Goal: Book appointment/travel/reservation

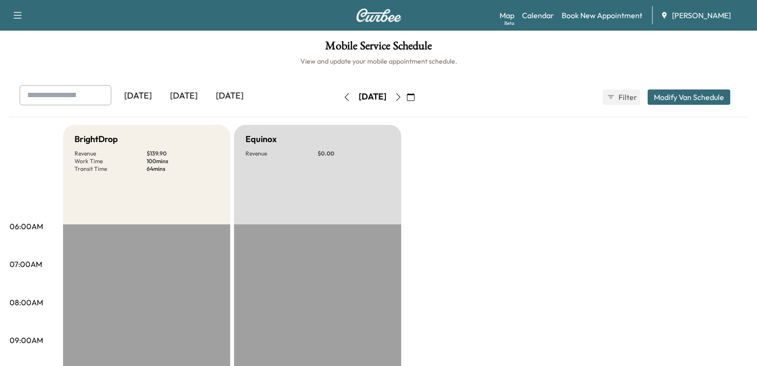
click at [194, 94] on div "[DATE]" at bounding box center [184, 96] width 46 height 22
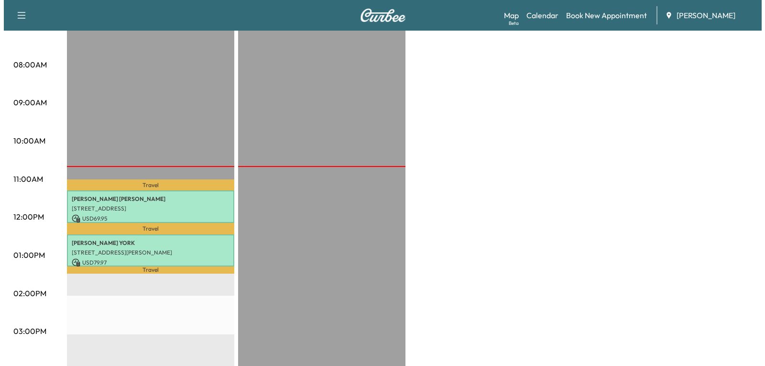
scroll to position [239, 0]
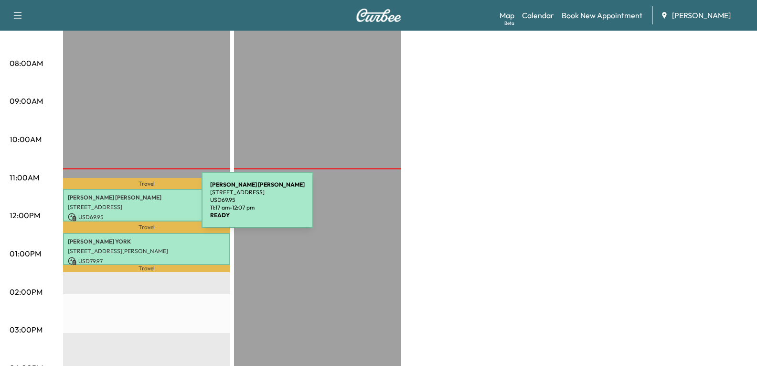
click at [130, 205] on p "[STREET_ADDRESS]" at bounding box center [147, 207] width 158 height 8
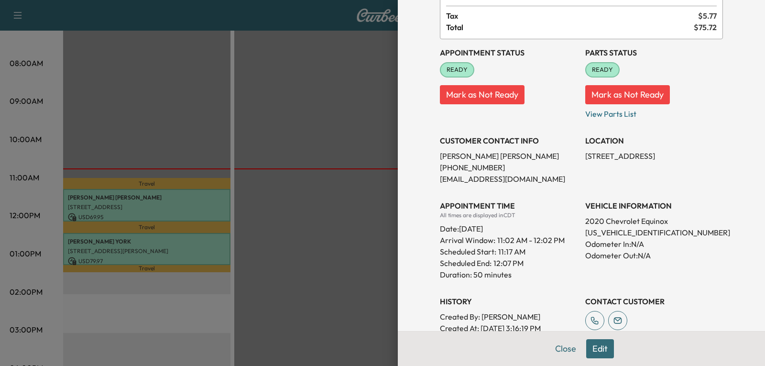
scroll to position [48, 0]
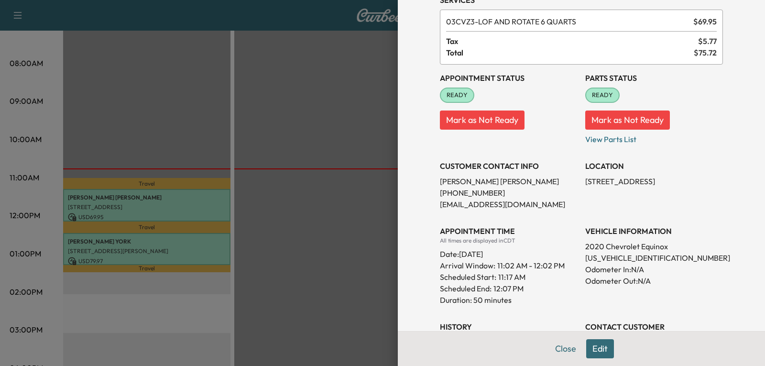
click at [594, 347] on button "Edit" at bounding box center [600, 348] width 28 height 19
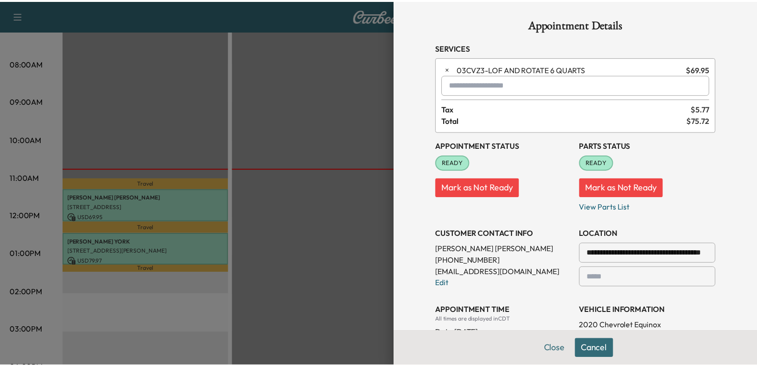
scroll to position [0, 0]
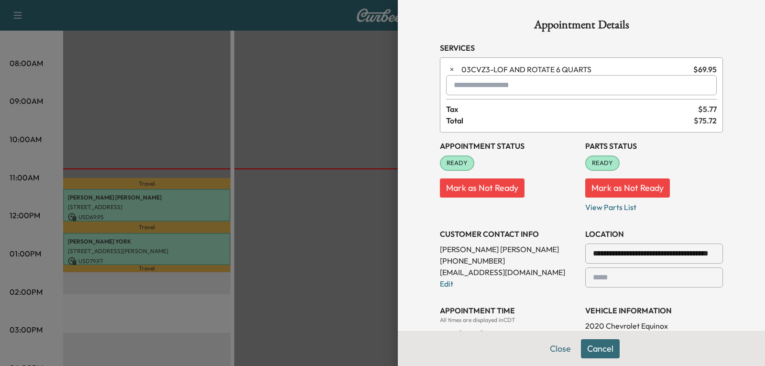
click at [597, 344] on button "Cancel" at bounding box center [600, 348] width 39 height 19
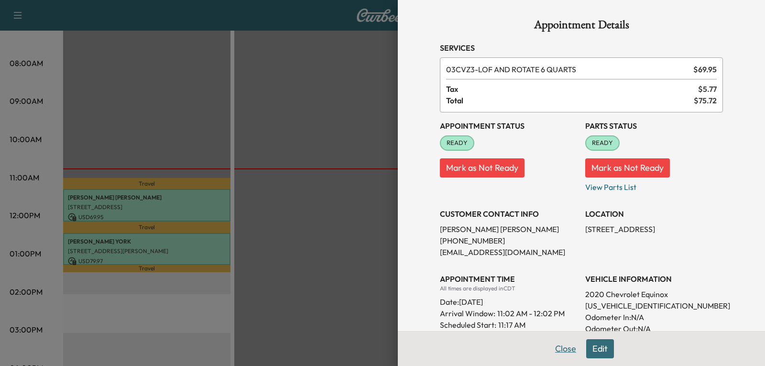
click at [556, 353] on button "Close" at bounding box center [565, 348] width 33 height 19
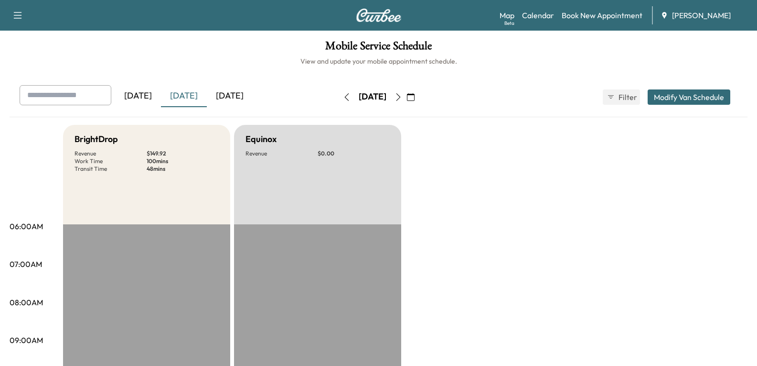
click at [243, 97] on div "[DATE]" at bounding box center [230, 96] width 46 height 22
click at [600, 14] on link "Book New Appointment" at bounding box center [602, 15] width 81 height 11
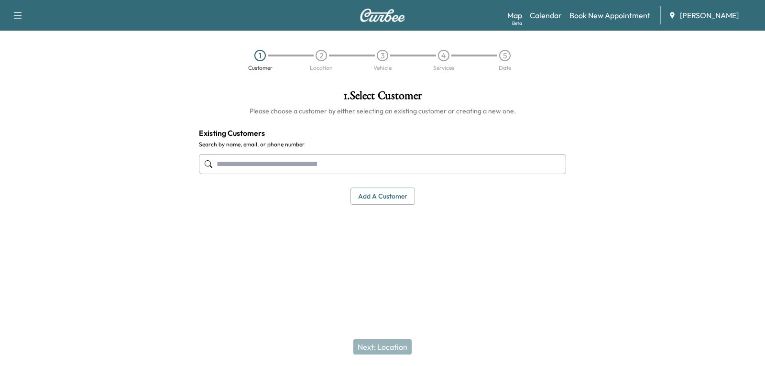
click at [336, 162] on input "text" at bounding box center [382, 164] width 367 height 20
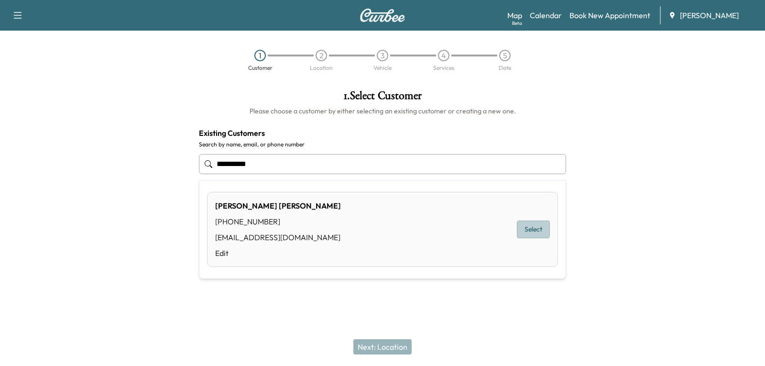
click at [529, 229] on button "Select" at bounding box center [533, 229] width 33 height 18
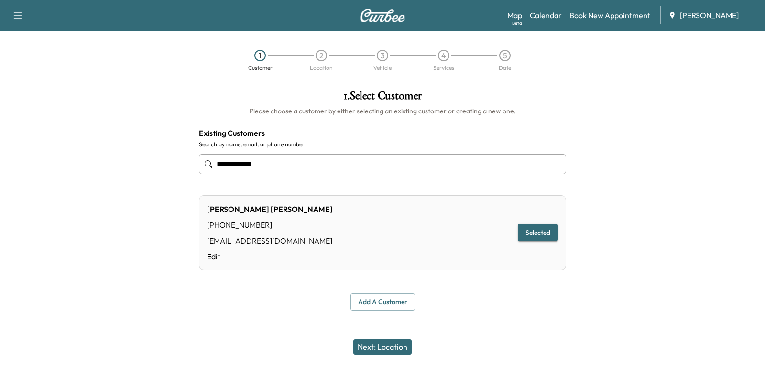
type input "**********"
click at [393, 344] on button "Next: Location" at bounding box center [382, 346] width 58 height 15
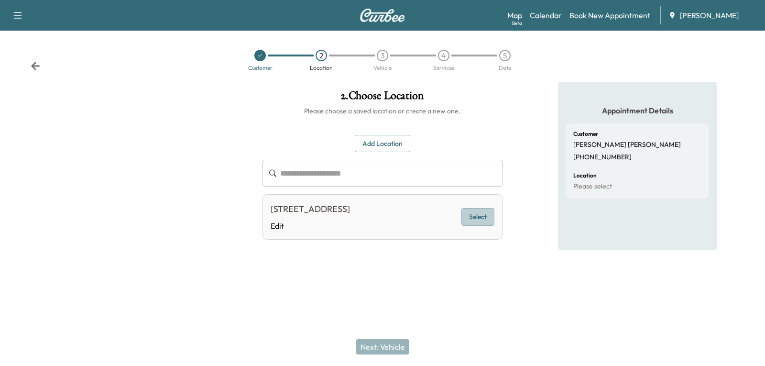
click at [474, 217] on button "Select" at bounding box center [477, 217] width 33 height 18
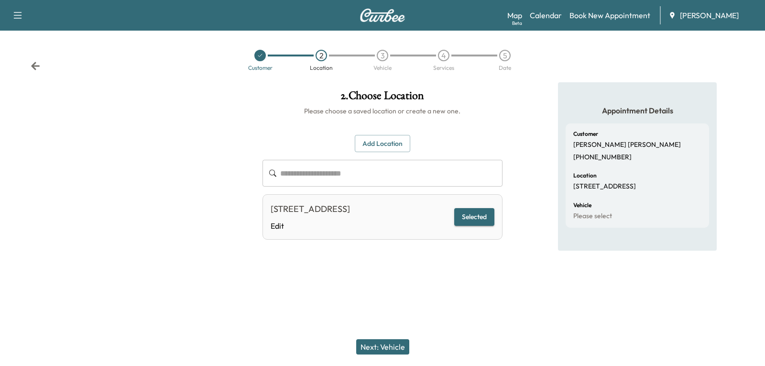
click at [374, 343] on button "Next: Vehicle" at bounding box center [382, 346] width 53 height 15
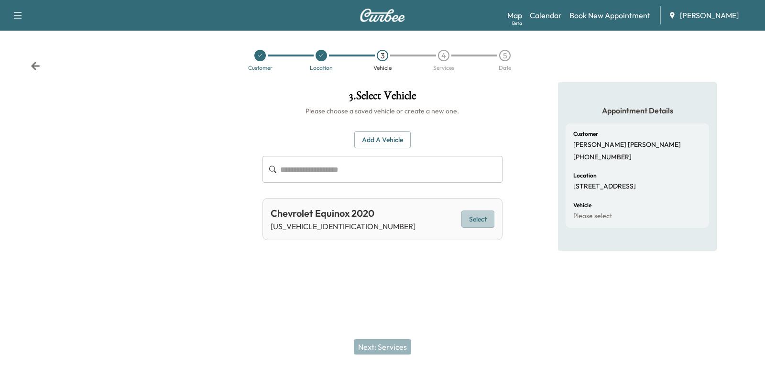
click at [478, 218] on button "Select" at bounding box center [477, 219] width 33 height 18
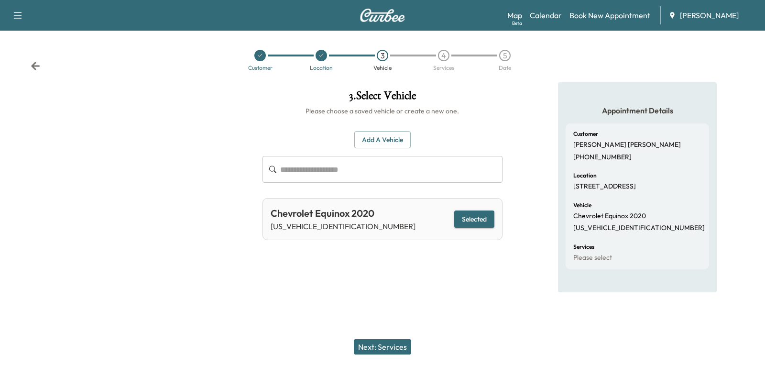
click at [385, 347] on button "Next: Services" at bounding box center [382, 346] width 57 height 15
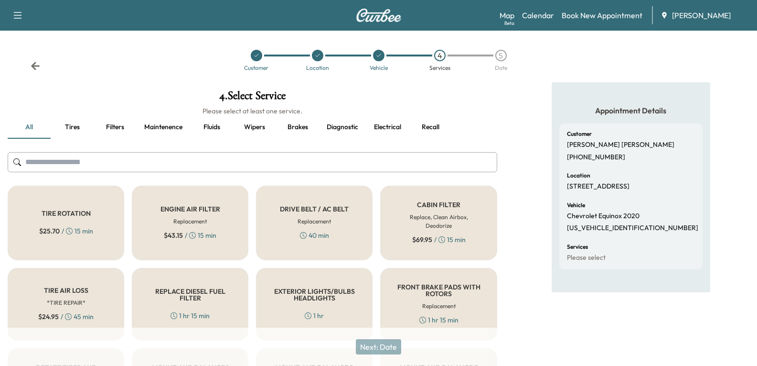
click at [36, 63] on icon at bounding box center [35, 66] width 9 height 8
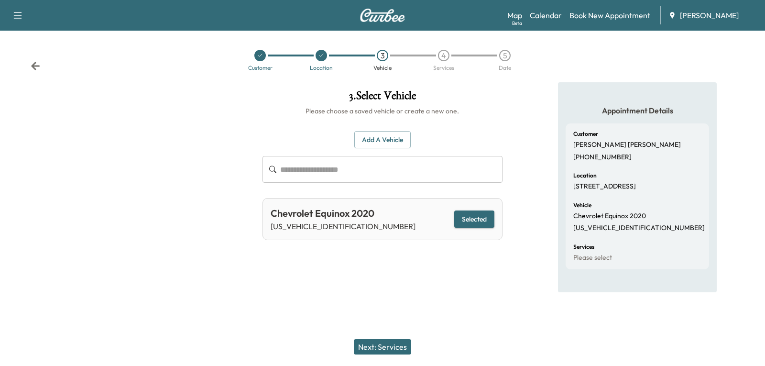
click at [36, 63] on icon at bounding box center [35, 66] width 9 height 8
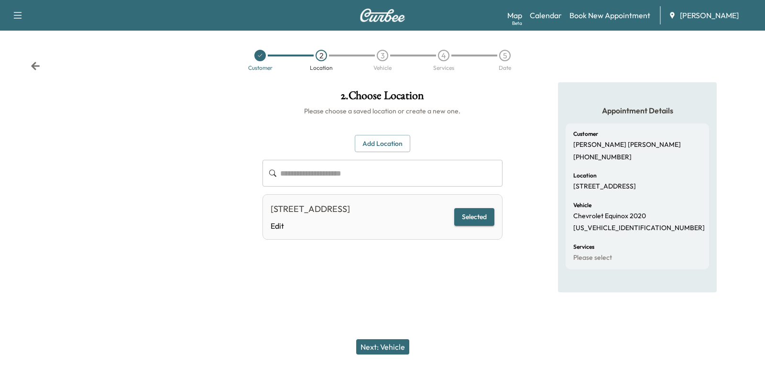
click at [39, 63] on icon at bounding box center [36, 66] width 10 height 10
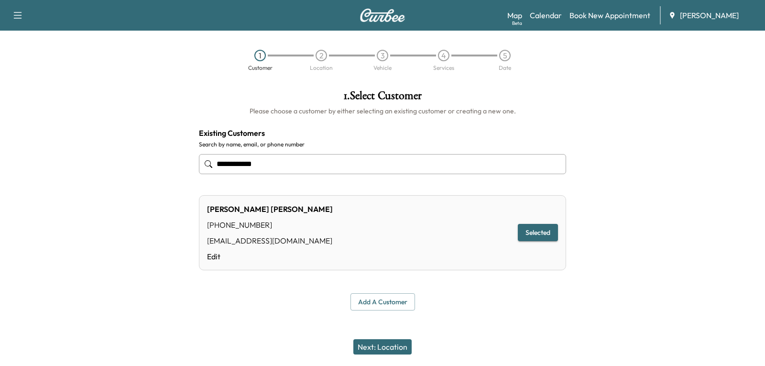
click at [41, 61] on div "1 Customer 2 Location 3 Vehicle 4 Services 5 Date" at bounding box center [382, 60] width 765 height 44
click at [543, 17] on link "Calendar" at bounding box center [545, 15] width 32 height 11
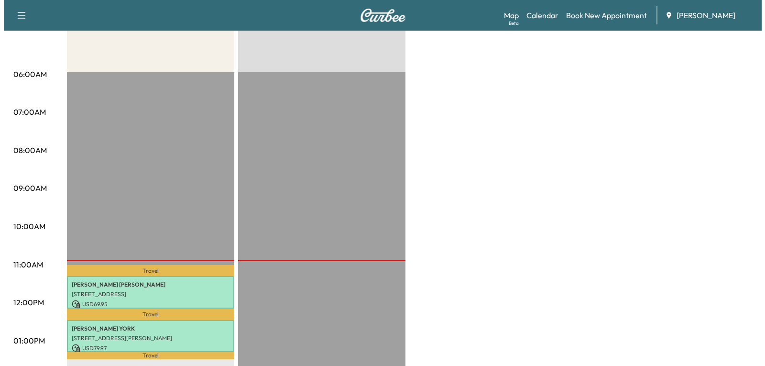
scroll to position [239, 0]
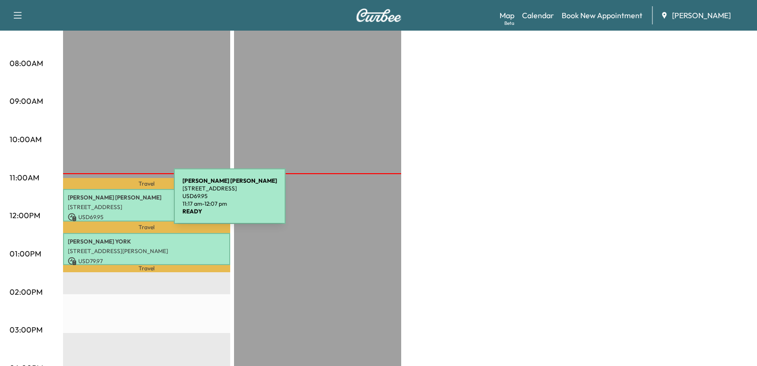
click at [103, 197] on p "[PERSON_NAME]" at bounding box center [147, 198] width 158 height 8
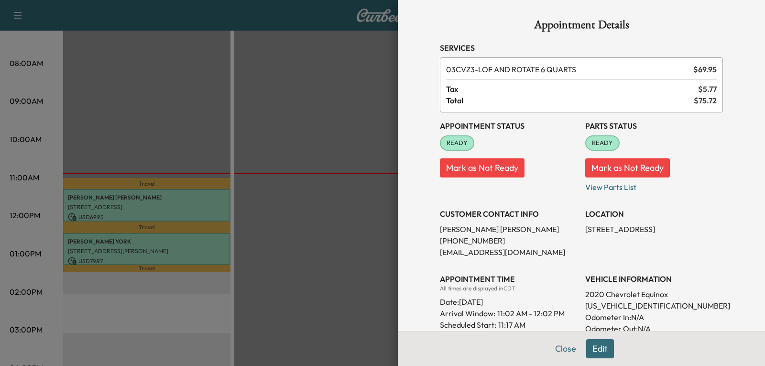
scroll to position [48, 0]
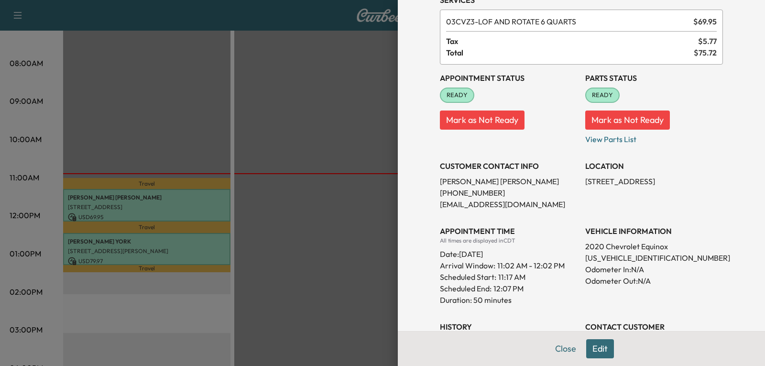
click at [598, 344] on button "Edit" at bounding box center [600, 348] width 28 height 19
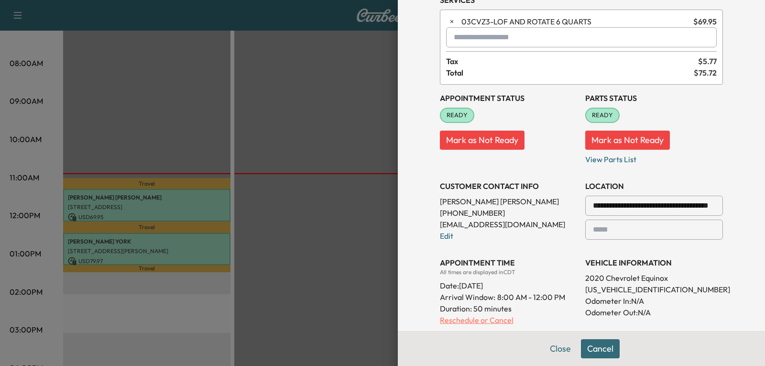
click at [467, 322] on p "Reschedule or Cancel" at bounding box center [509, 319] width 138 height 11
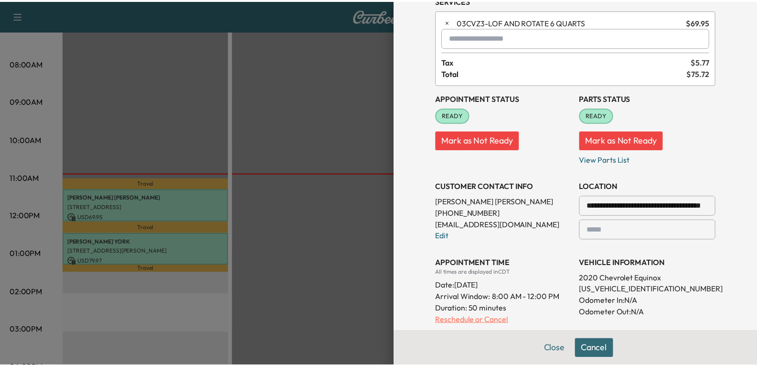
scroll to position [0, 0]
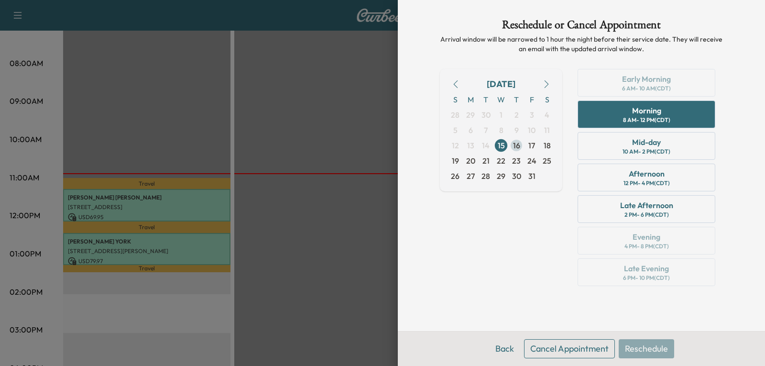
click at [515, 142] on span "16" at bounding box center [516, 145] width 7 height 11
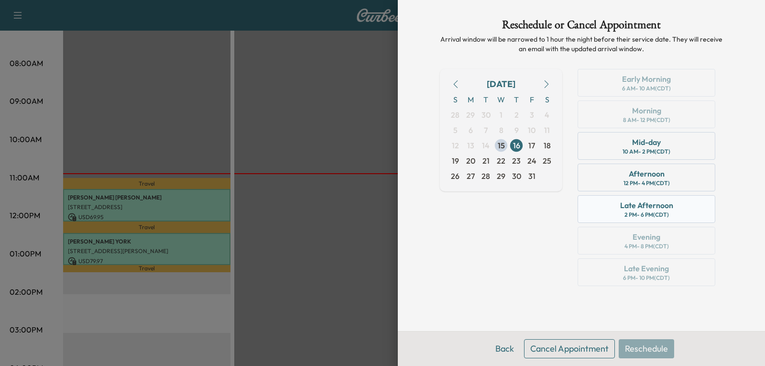
click at [638, 206] on div "Late Afternoon" at bounding box center [646, 204] width 53 height 11
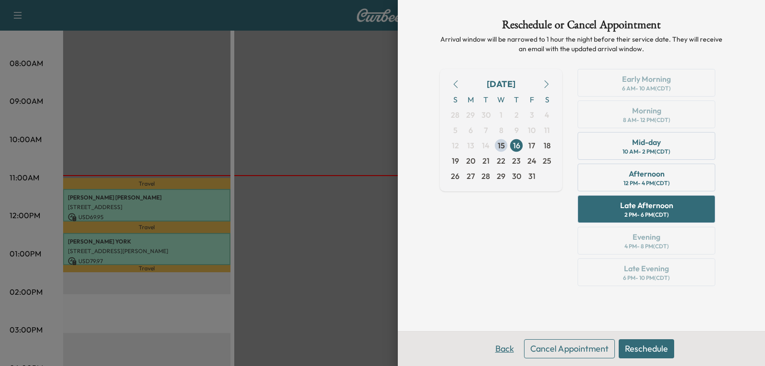
click at [504, 346] on button "Back" at bounding box center [504, 348] width 31 height 19
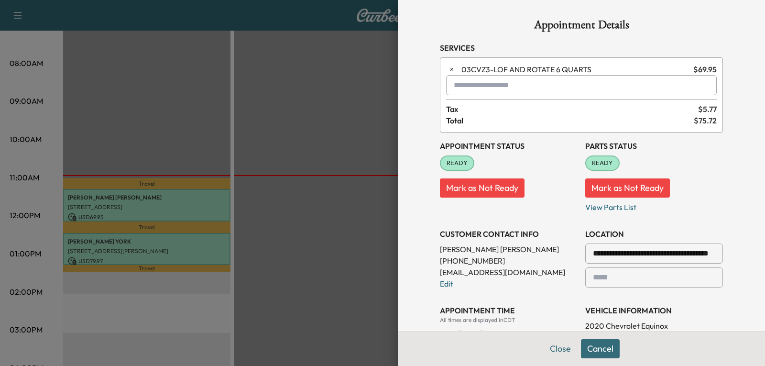
click at [591, 352] on button "Cancel" at bounding box center [600, 348] width 39 height 19
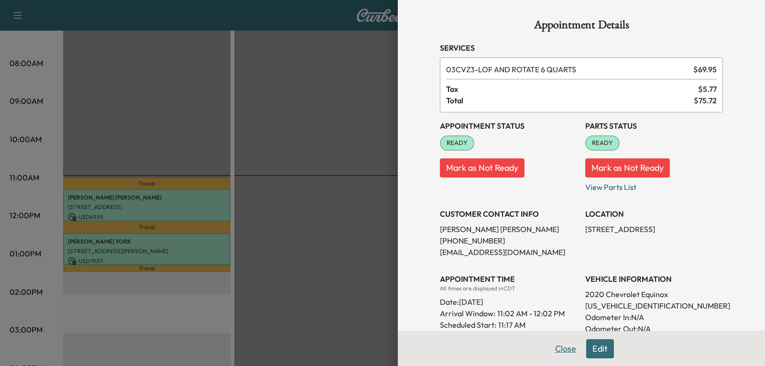
click at [556, 353] on button "Close" at bounding box center [565, 348] width 33 height 19
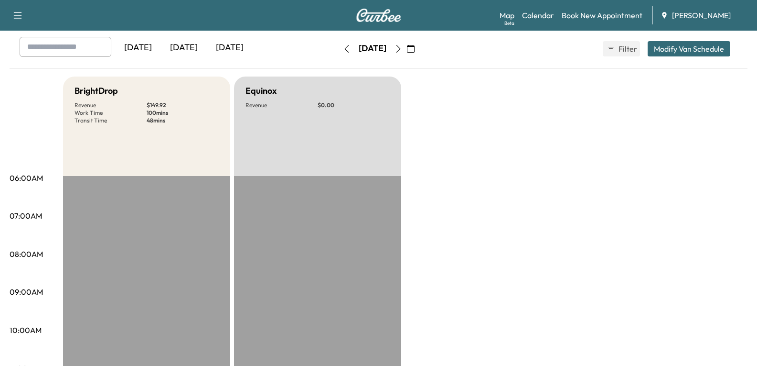
scroll to position [48, 0]
click at [237, 48] on div "[DATE]" at bounding box center [230, 48] width 46 height 22
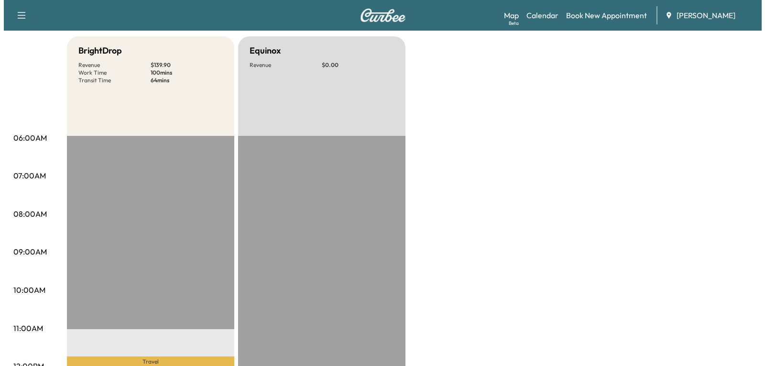
scroll to position [143, 0]
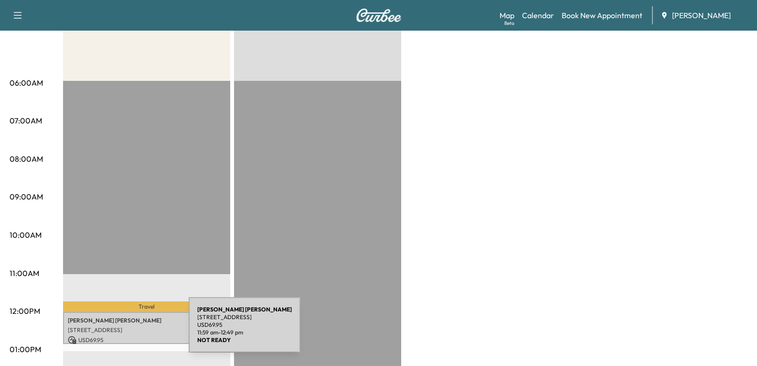
click at [117, 330] on p "[STREET_ADDRESS]" at bounding box center [147, 330] width 158 height 8
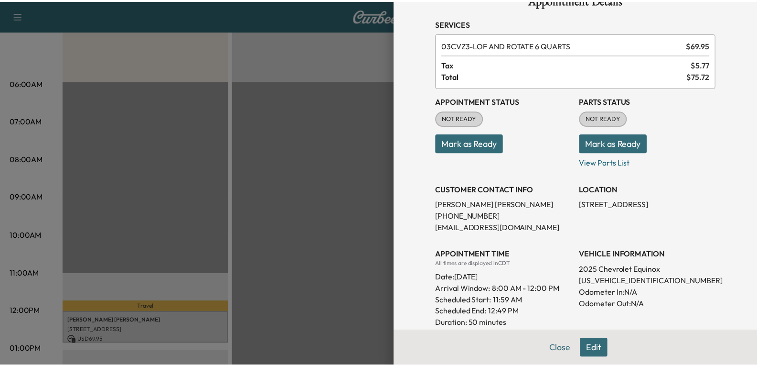
scroll to position [48, 0]
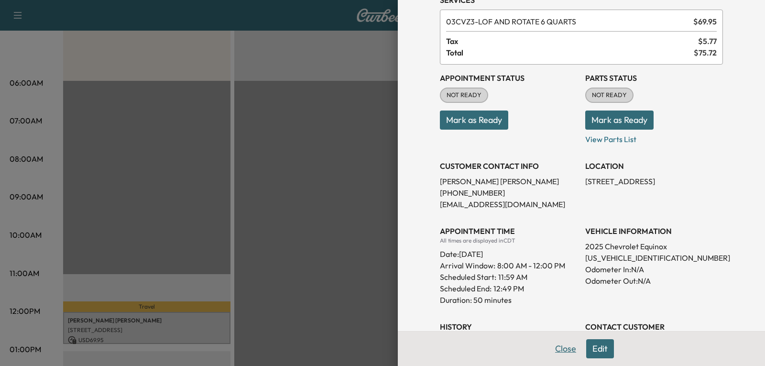
click at [554, 349] on button "Close" at bounding box center [565, 348] width 33 height 19
